Goal: Information Seeking & Learning: Learn about a topic

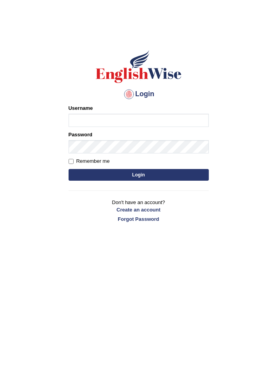
click at [139, 121] on input "Username" at bounding box center [138, 120] width 140 height 13
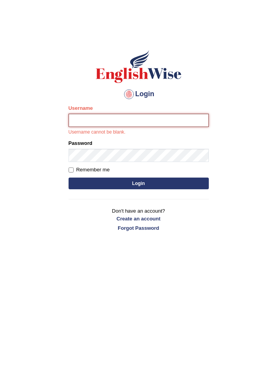
type input "varungabbi"
click at [68, 177] on button "Login" at bounding box center [138, 183] width 140 height 12
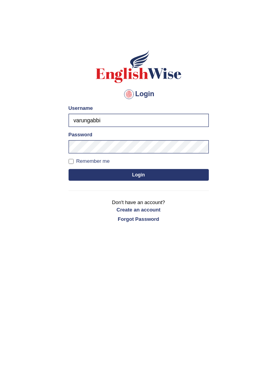
click at [150, 172] on button "Login" at bounding box center [138, 175] width 140 height 12
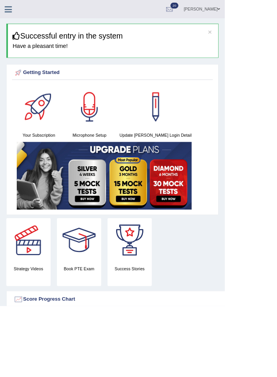
click at [13, 16] on icon at bounding box center [10, 11] width 9 height 10
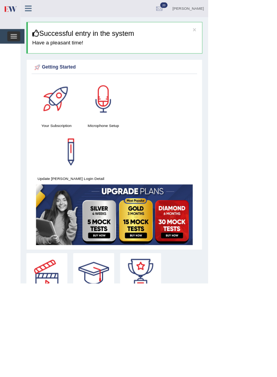
click at [20, 50] on span "button" at bounding box center [18, 50] width 9 height 1
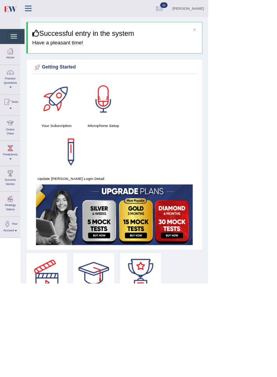
click at [18, 168] on div at bounding box center [14, 164] width 12 height 12
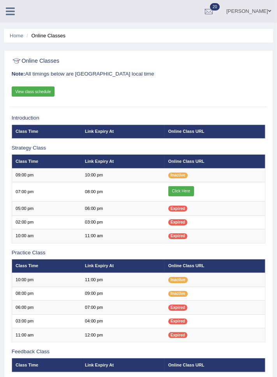
click at [183, 188] on link "Click Here" at bounding box center [181, 191] width 26 height 10
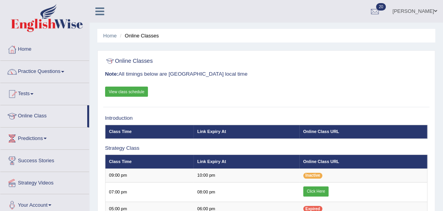
click at [131, 95] on link "View class schedule" at bounding box center [126, 91] width 43 height 10
